Goal: Check status: Check status

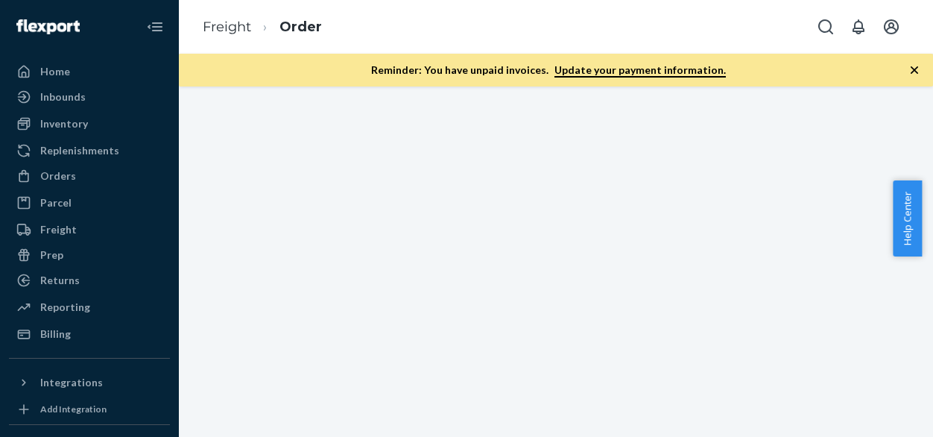
click at [265, 223] on div at bounding box center [556, 261] width 754 height 350
click at [675, 168] on div at bounding box center [556, 261] width 754 height 350
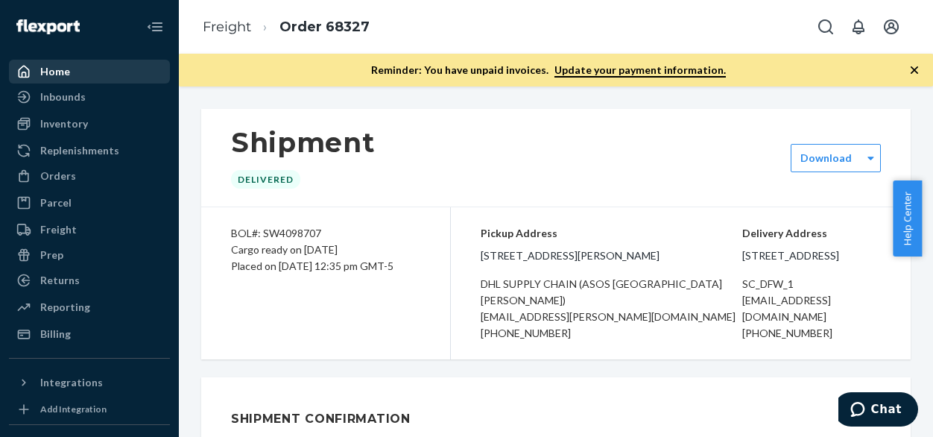
click at [54, 72] on div "Home" at bounding box center [55, 71] width 30 height 15
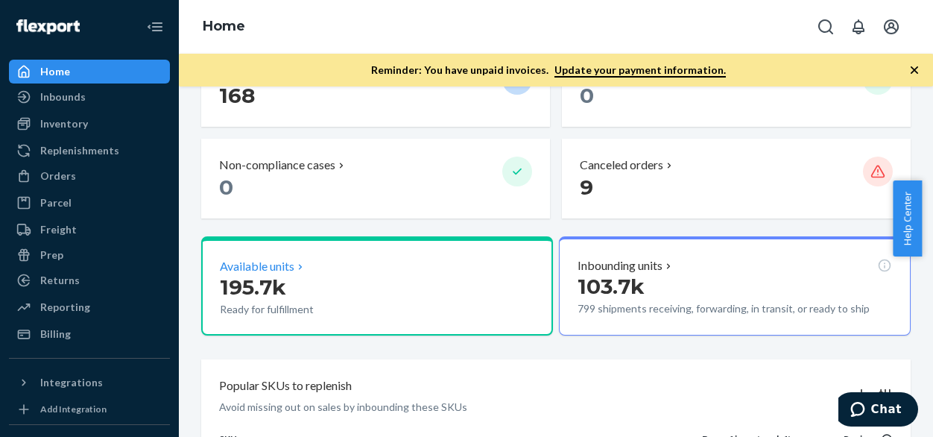
scroll to position [75, 0]
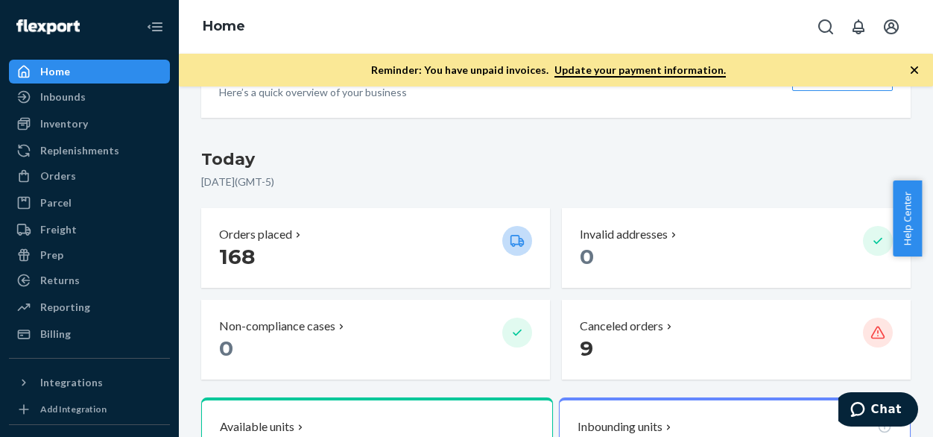
click at [444, 175] on p "[DATE] ( GMT-5 )" at bounding box center [556, 181] width 710 height 15
click at [359, 248] on p "168" at bounding box center [354, 256] width 271 height 27
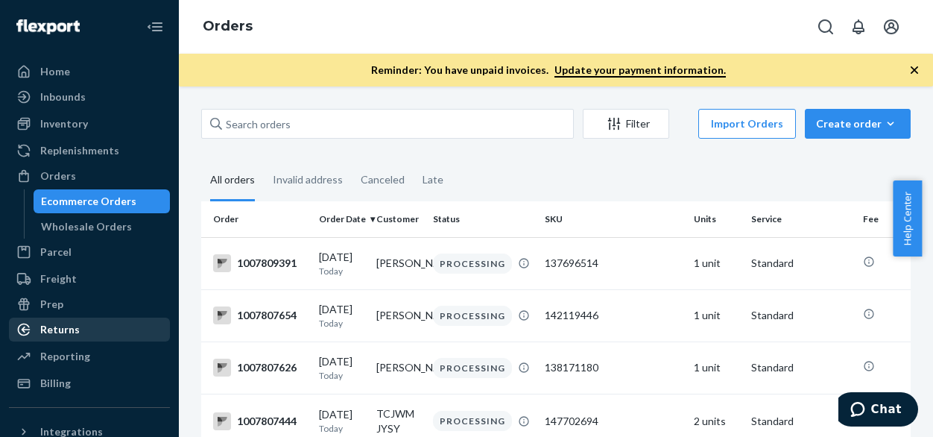
click at [70, 330] on div "Returns" at bounding box center [60, 329] width 40 height 15
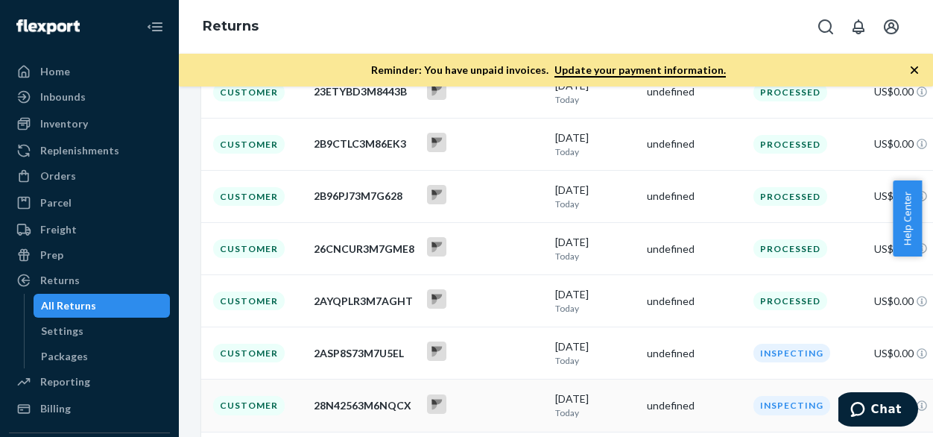
scroll to position [277, 0]
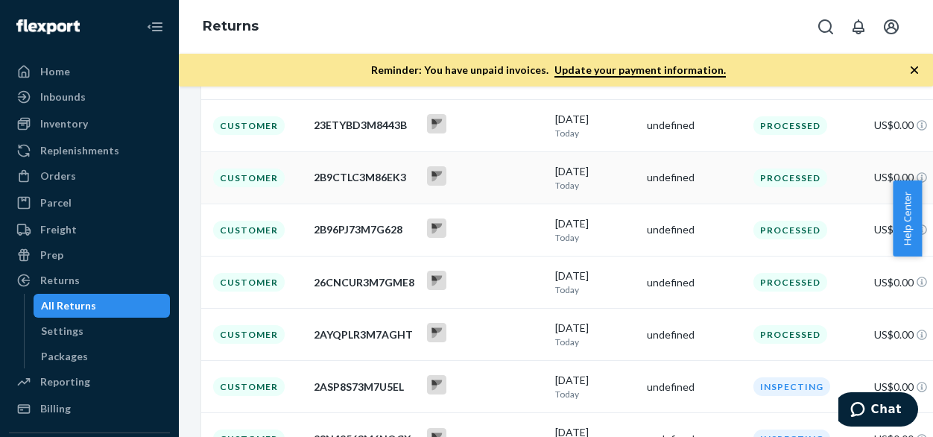
click at [358, 175] on div "2B9CTLC3M86EK3" at bounding box center [364, 177] width 101 height 15
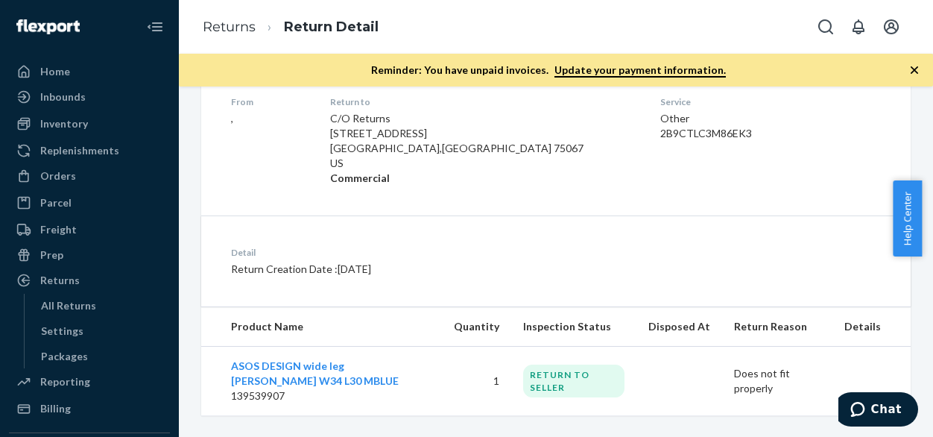
scroll to position [269, 0]
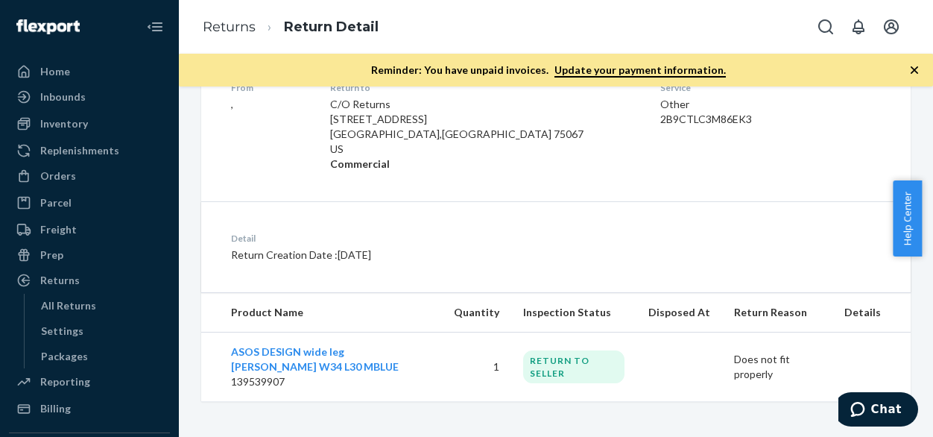
click at [525, 204] on div "Detail Return Creation Date : [DATE]" at bounding box center [556, 246] width 710 height 91
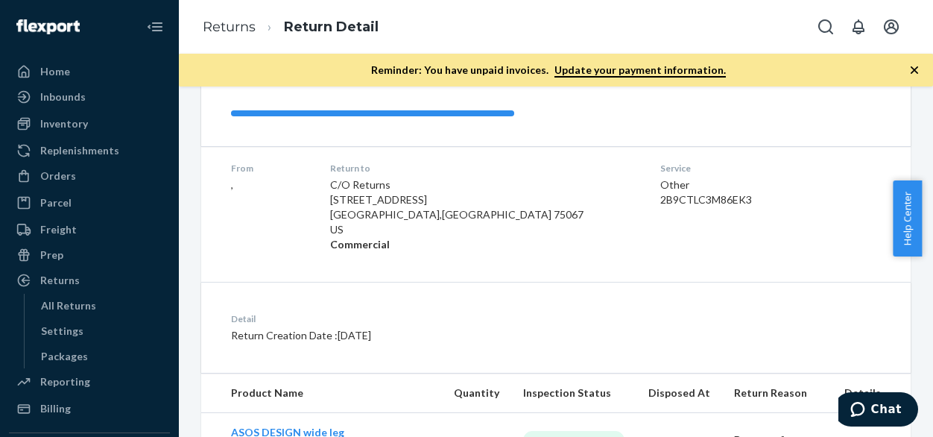
scroll to position [120, 0]
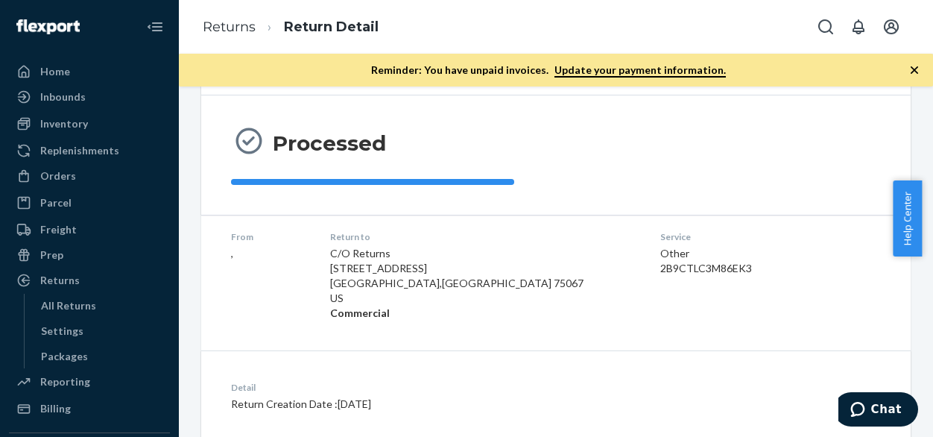
click at [520, 160] on div "Processed" at bounding box center [398, 143] width 334 height 36
click at [401, 166] on div "Processed" at bounding box center [398, 155] width 334 height 60
click at [599, 154] on div "Processed" at bounding box center [556, 155] width 650 height 60
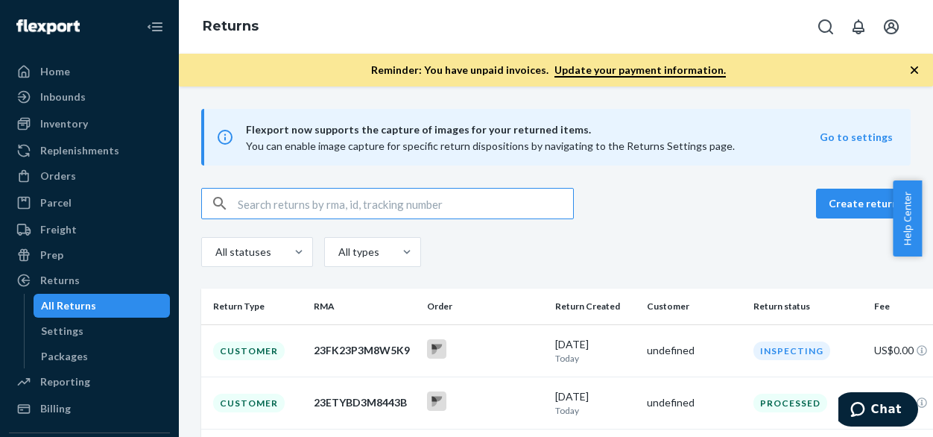
click at [675, 248] on div "All statuses All types" at bounding box center [556, 254] width 710 height 34
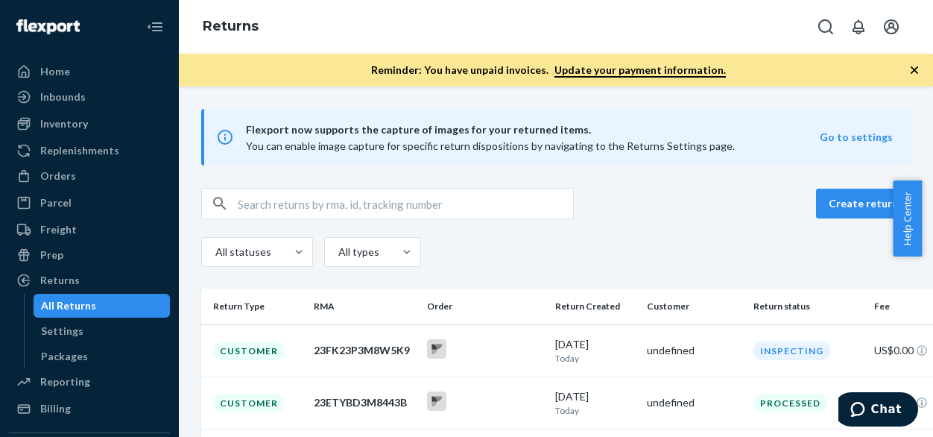
drag, startPoint x: 680, startPoint y: 248, endPoint x: 530, endPoint y: 245, distance: 149.9
click at [679, 248] on div "All statuses All types" at bounding box center [556, 254] width 710 height 34
click at [242, 354] on div "Customer" at bounding box center [249, 350] width 72 height 19
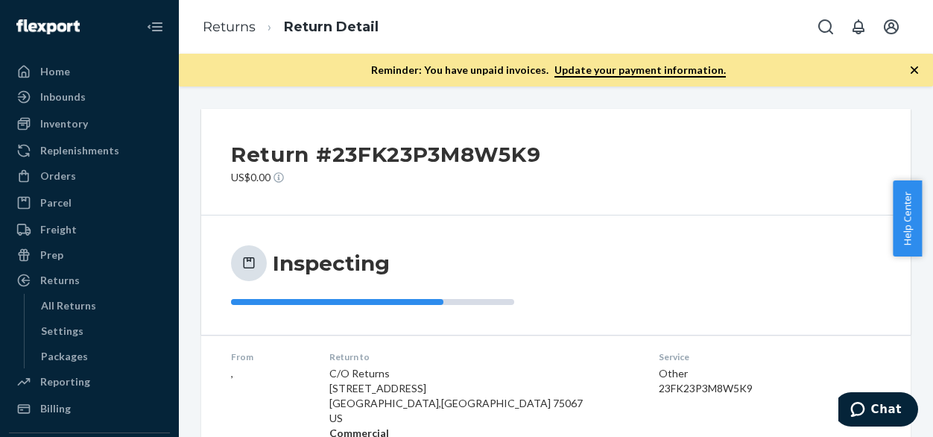
click at [676, 256] on div "Inspecting" at bounding box center [556, 275] width 650 height 60
click at [556, 265] on div "Inspecting" at bounding box center [398, 263] width 334 height 36
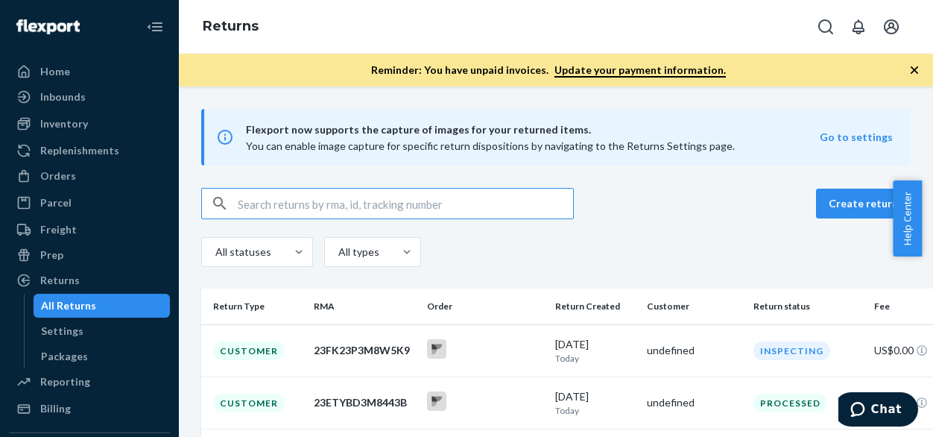
click at [723, 224] on div "Create return All statuses All types" at bounding box center [556, 229] width 710 height 83
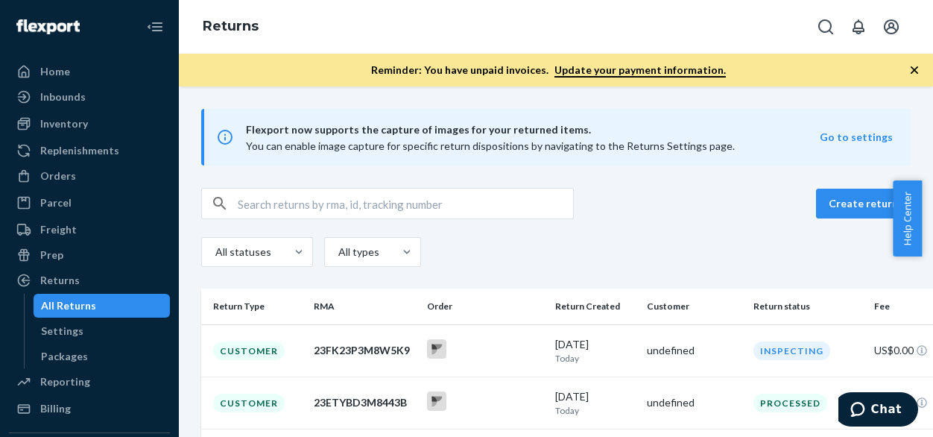
click at [623, 248] on div "All statuses All types" at bounding box center [556, 254] width 710 height 34
drag, startPoint x: 51, startPoint y: 75, endPoint x: 250, endPoint y: 77, distance: 199.1
click at [51, 75] on div "Home" at bounding box center [55, 71] width 30 height 15
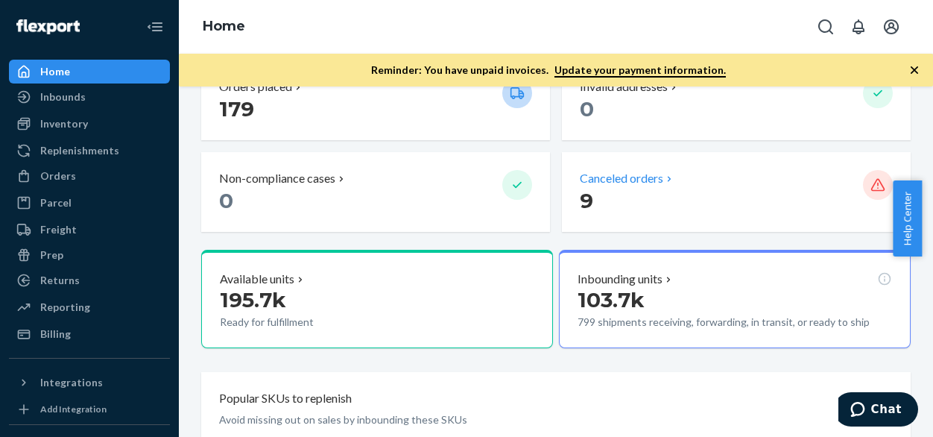
scroll to position [148, 0]
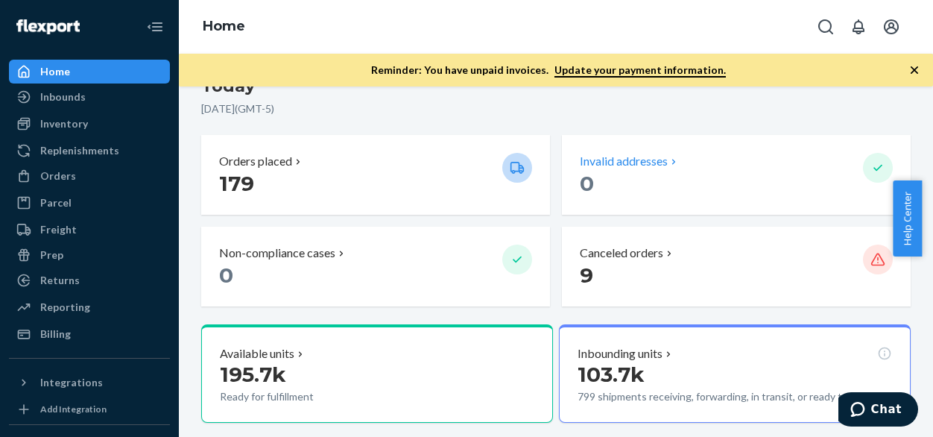
click at [670, 176] on p "0" at bounding box center [715, 183] width 271 height 27
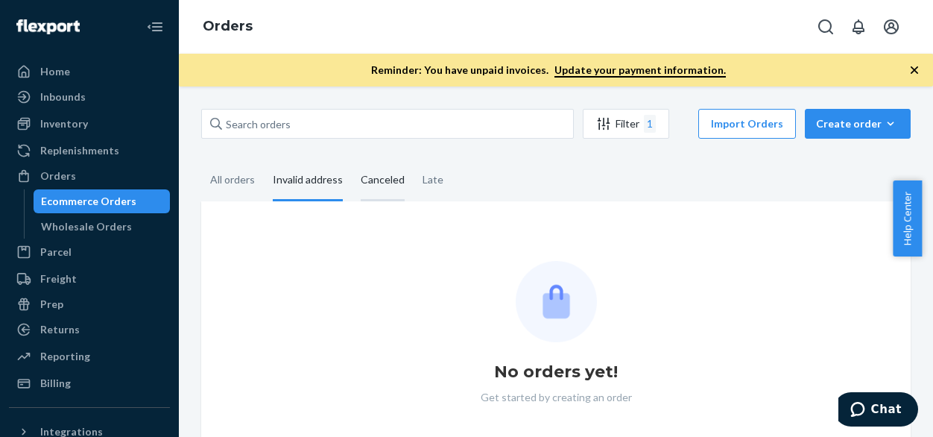
click at [364, 178] on div "Canceled" at bounding box center [383, 180] width 44 height 41
click at [352, 160] on input "Canceled" at bounding box center [352, 160] width 0 height 0
click at [426, 181] on div "Late" at bounding box center [433, 180] width 21 height 41
click at [414, 160] on input "Late" at bounding box center [414, 160] width 0 height 0
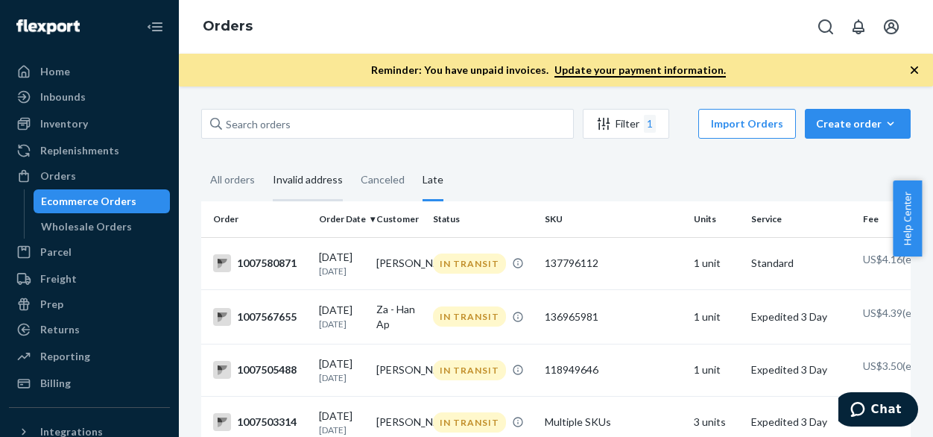
click at [290, 192] on div "Invalid address" at bounding box center [308, 180] width 70 height 41
click at [264, 160] on input "Invalid address" at bounding box center [264, 160] width 0 height 0
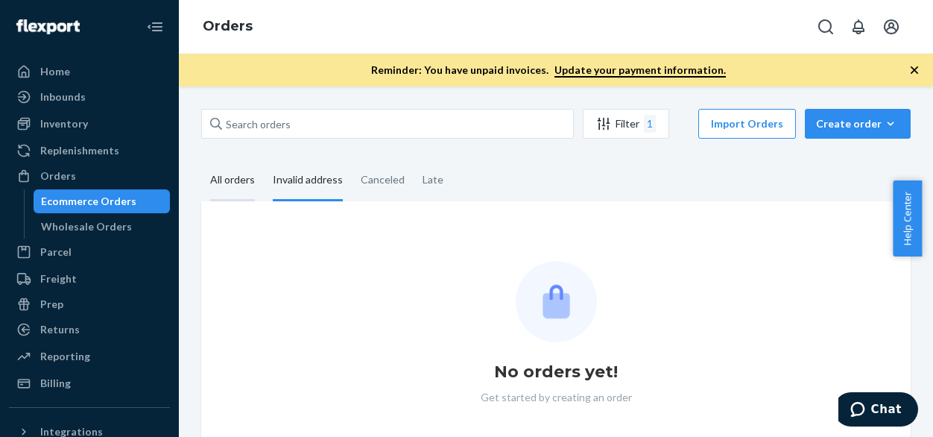
click at [221, 186] on div "All orders" at bounding box center [232, 180] width 45 height 41
click at [201, 160] on input "All orders" at bounding box center [201, 160] width 0 height 0
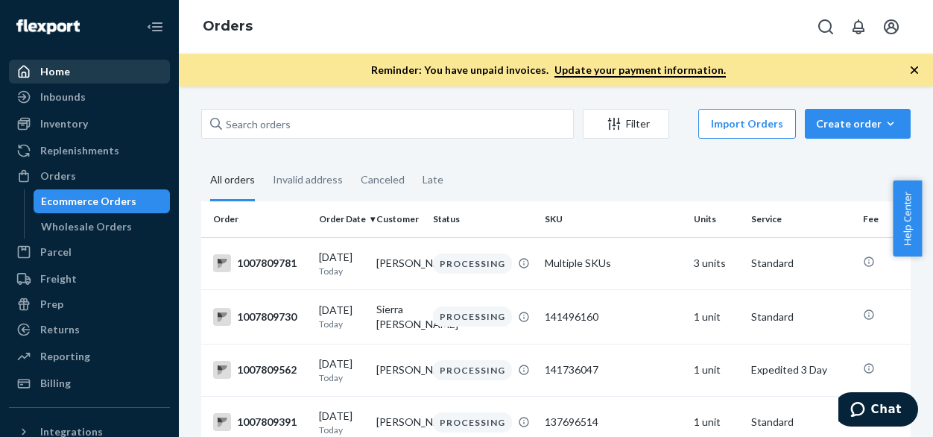
click at [48, 75] on div "Home" at bounding box center [55, 71] width 30 height 15
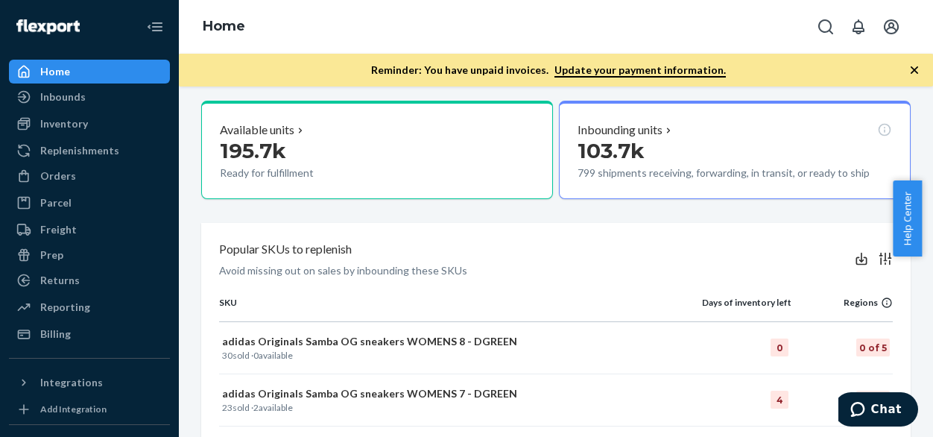
scroll to position [371, 0]
click at [517, 266] on div "Popular SKUs to replenish Avoid missing out on sales by inbounding these SKUs" at bounding box center [556, 260] width 674 height 38
